Goal: Check status: Check status

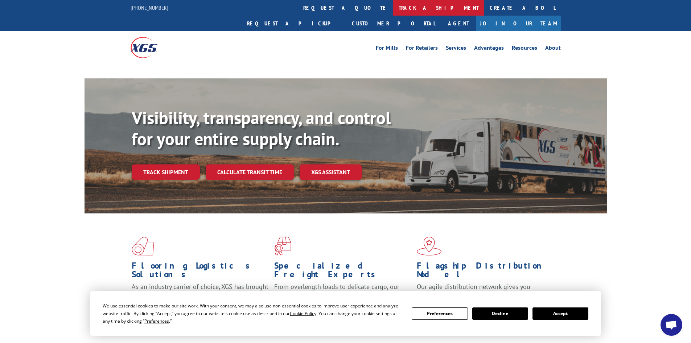
click at [393, 8] on link "track a shipment" at bounding box center [438, 8] width 91 height 16
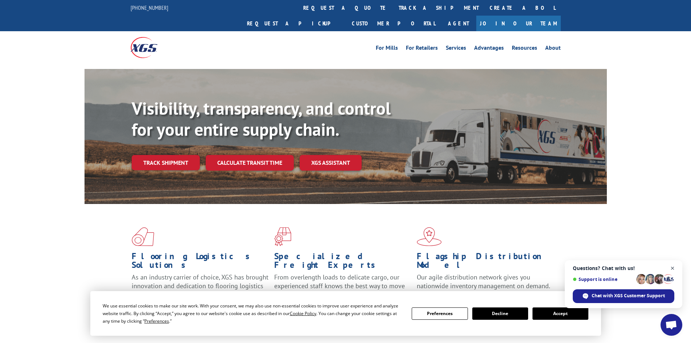
click at [674, 267] on span "Close chat" at bounding box center [673, 268] width 9 height 9
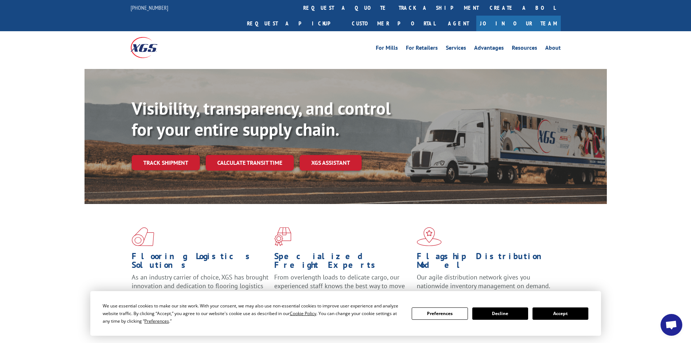
click at [561, 315] on button "Accept" at bounding box center [561, 313] width 56 height 12
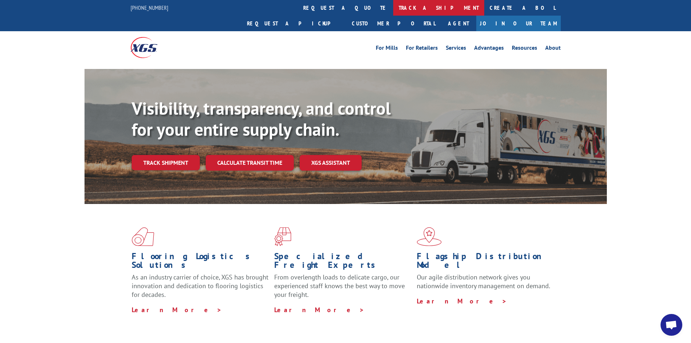
click at [393, 9] on link "track a shipment" at bounding box center [438, 8] width 91 height 16
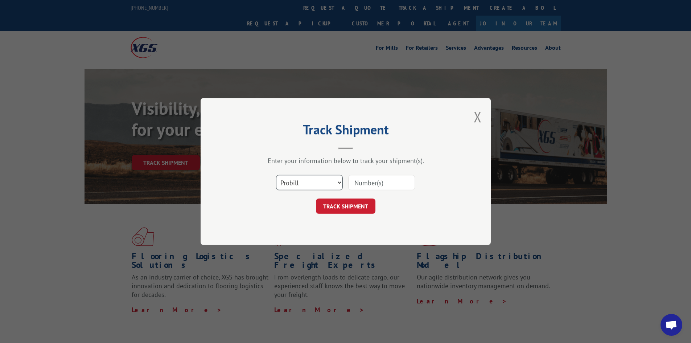
click at [313, 183] on select "Select category... Probill BOL PO" at bounding box center [309, 182] width 67 height 15
select select "bol"
click at [276, 175] on select "Select category... Probill BOL PO" at bounding box center [309, 182] width 67 height 15
click at [368, 187] on input at bounding box center [381, 182] width 67 height 15
paste input "5530719"
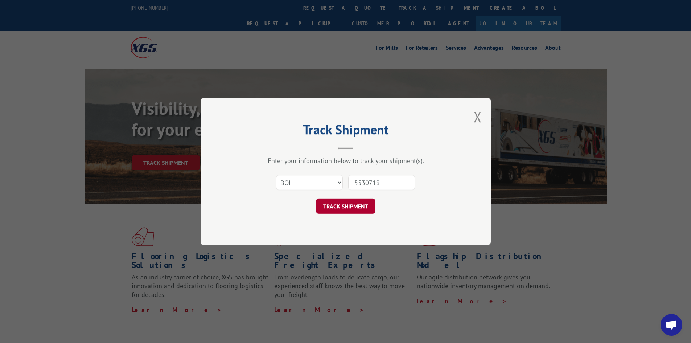
type input "5530719"
click at [353, 205] on button "TRACK SHIPMENT" at bounding box center [346, 206] width 60 height 15
